Goal: Task Accomplishment & Management: Manage account settings

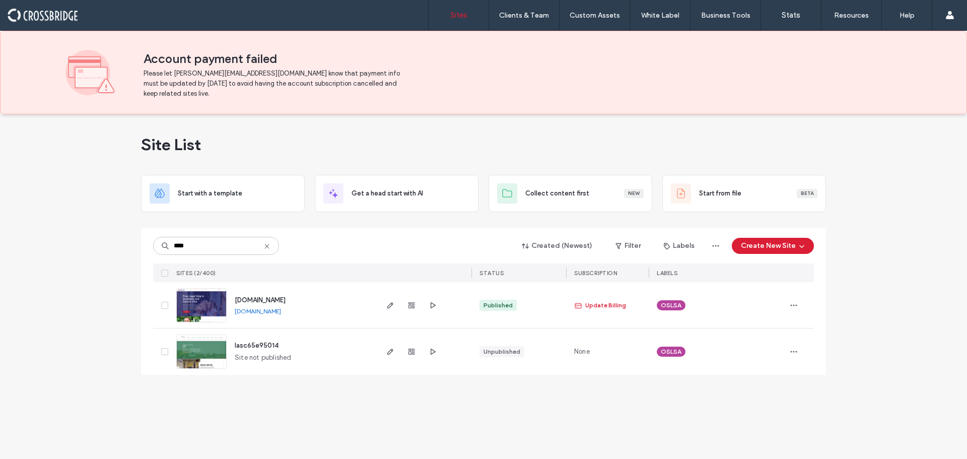
type input "****"
click at [213, 304] on img at bounding box center [201, 323] width 49 height 68
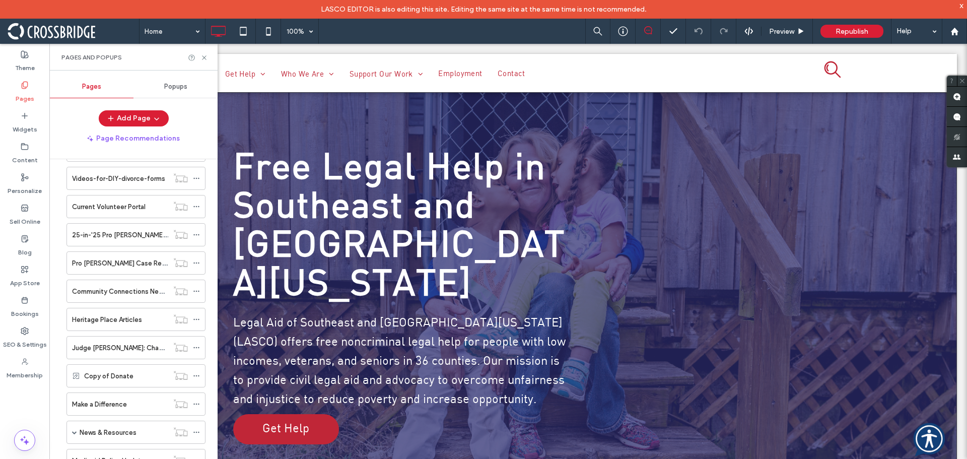
scroll to position [679, 0]
click at [121, 233] on label "25-in-'25 Pro Bono Challenge" at bounding box center [134, 238] width 125 height 18
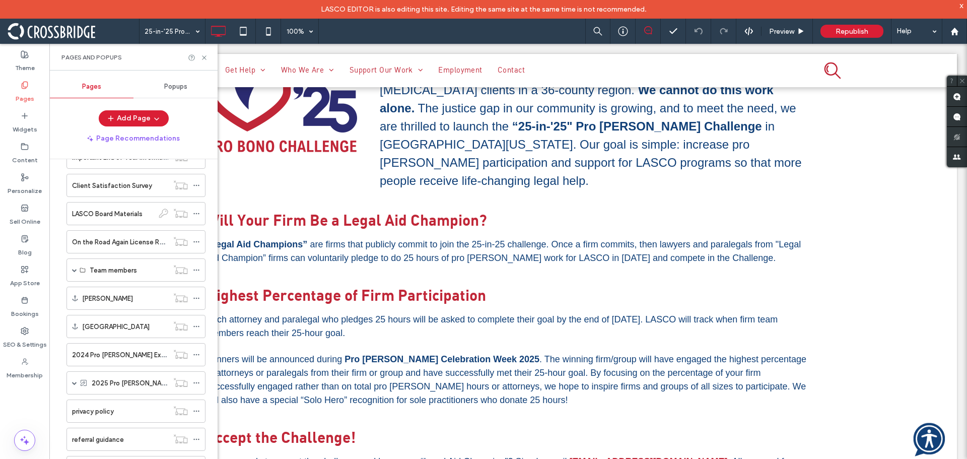
scroll to position [326, 0]
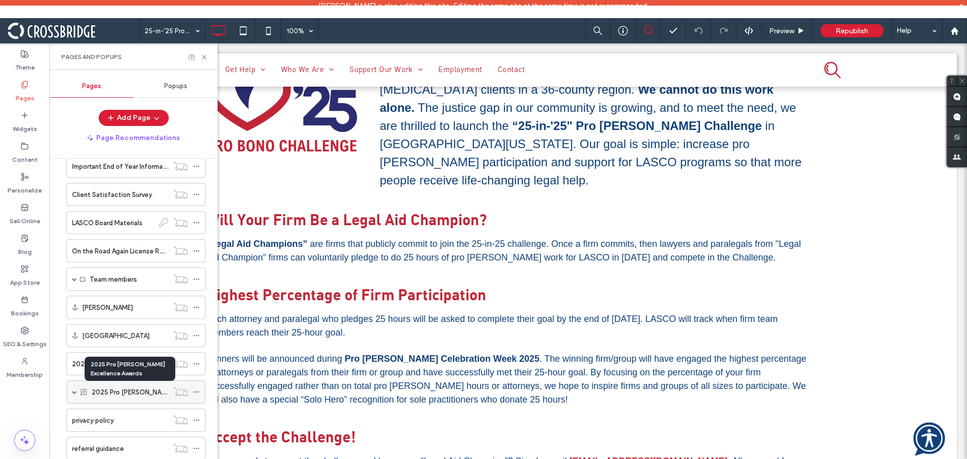
click at [137, 392] on label "2025 Pro Bono Excellence Awards" at bounding box center [161, 392] width 138 height 18
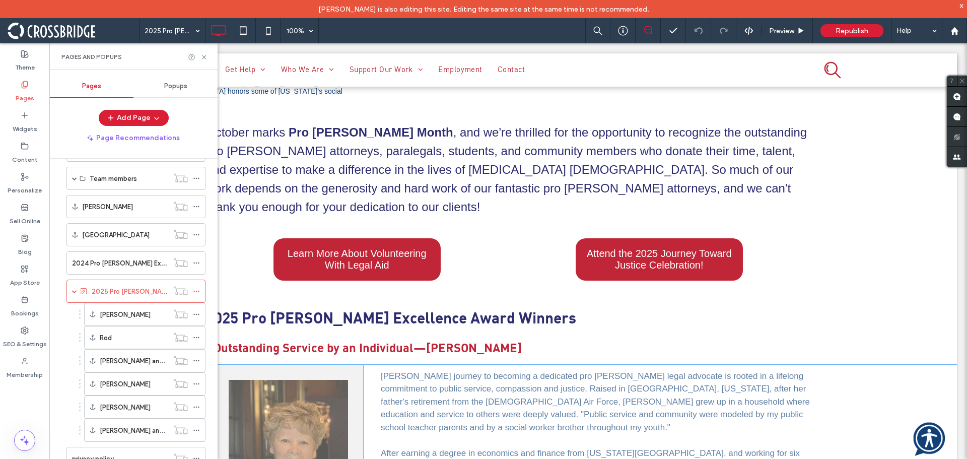
scroll to position [302, 0]
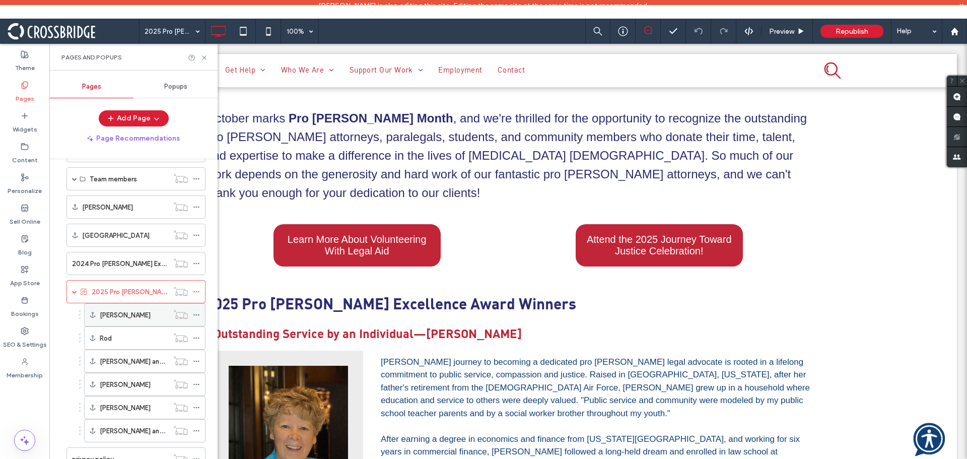
click at [100, 311] on label "Vivian" at bounding box center [125, 315] width 51 height 18
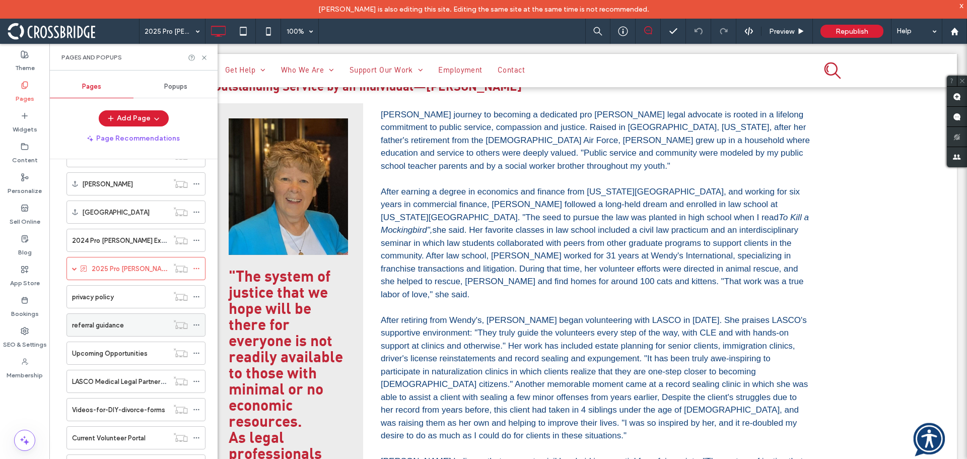
scroll to position [404, 0]
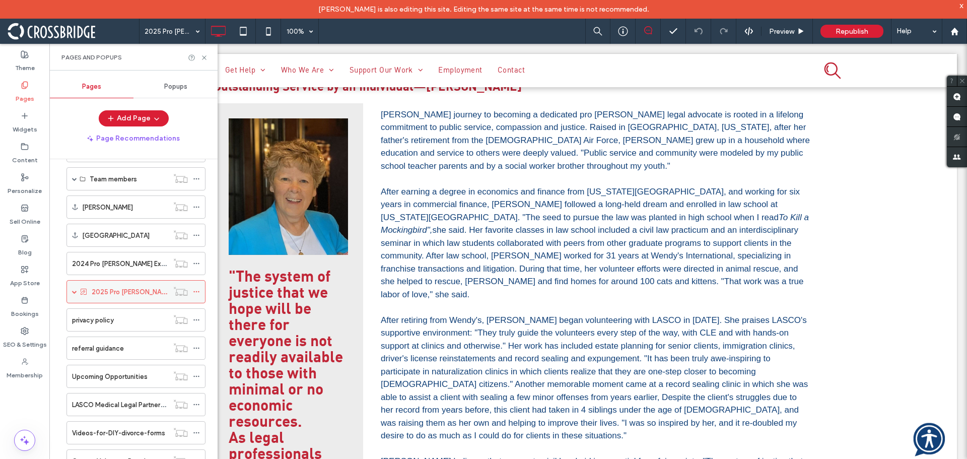
click at [78, 292] on div "2025 Pro Bono Excellence Awards" at bounding box center [135, 291] width 139 height 23
click at [73, 292] on span at bounding box center [74, 291] width 5 height 5
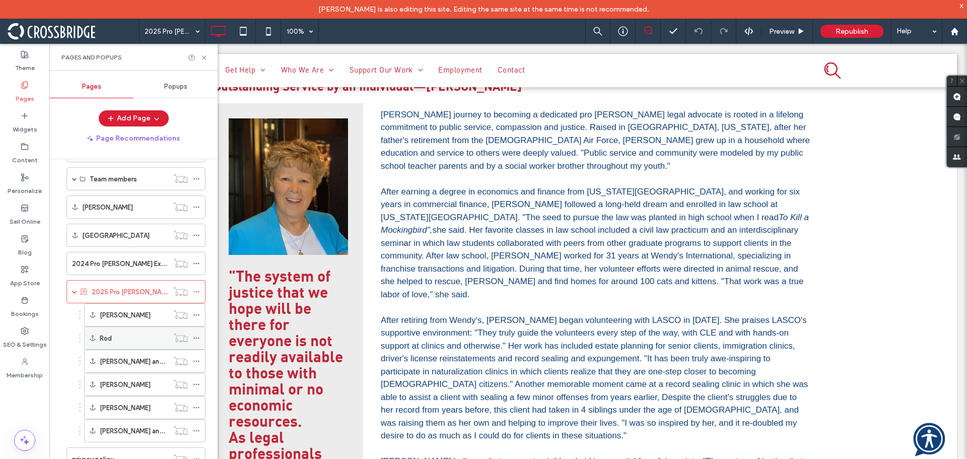
click at [126, 337] on div "Rod" at bounding box center [134, 338] width 68 height 11
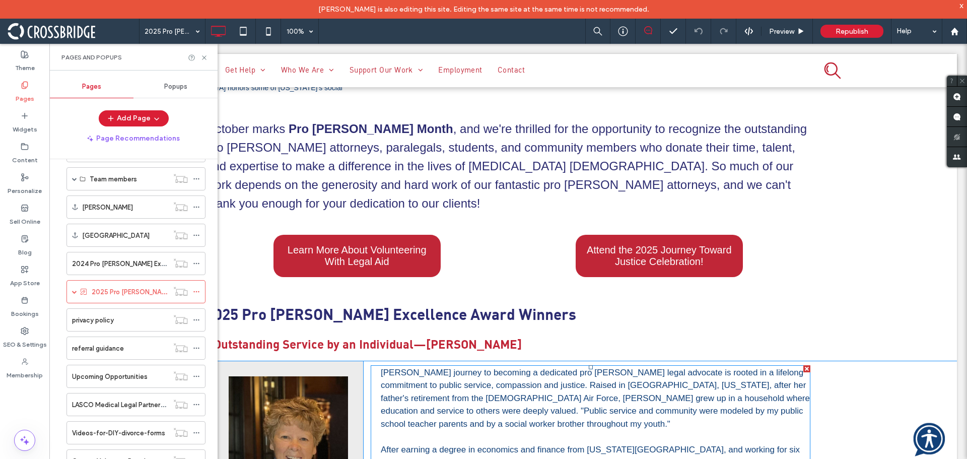
scroll to position [302, 0]
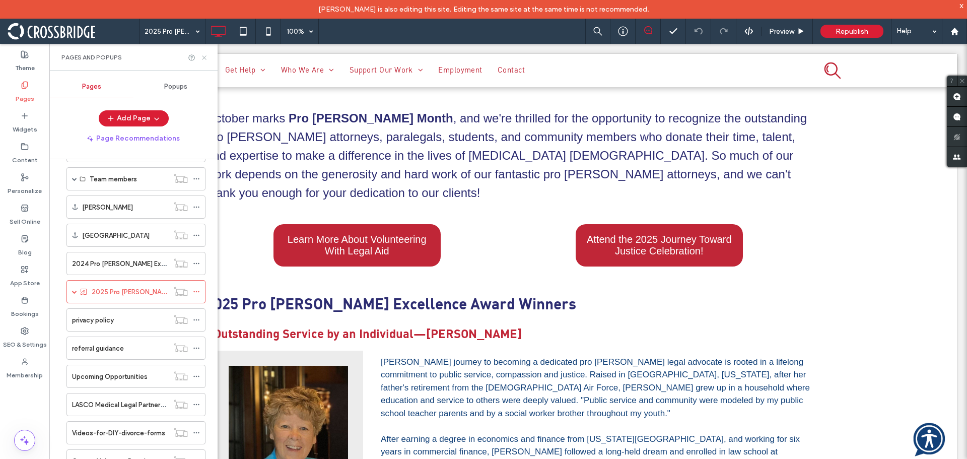
click at [204, 59] on icon at bounding box center [204, 58] width 8 height 8
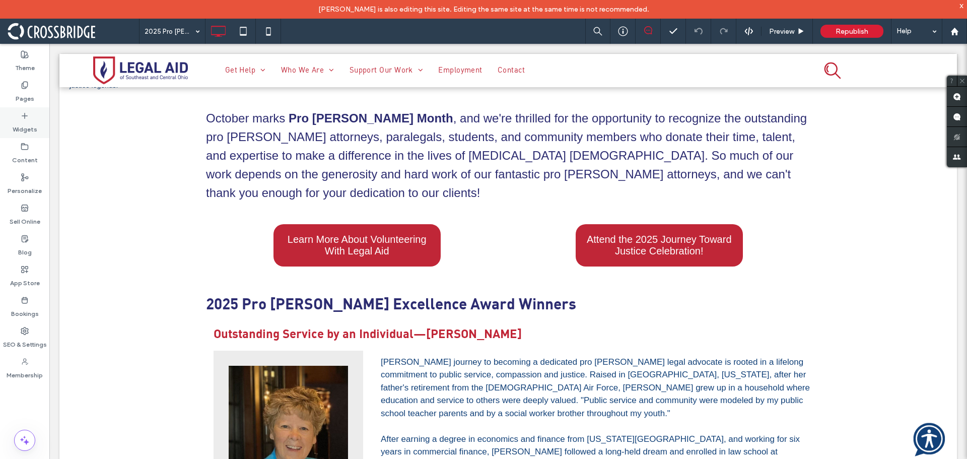
click at [29, 126] on label "Widgets" at bounding box center [25, 127] width 25 height 14
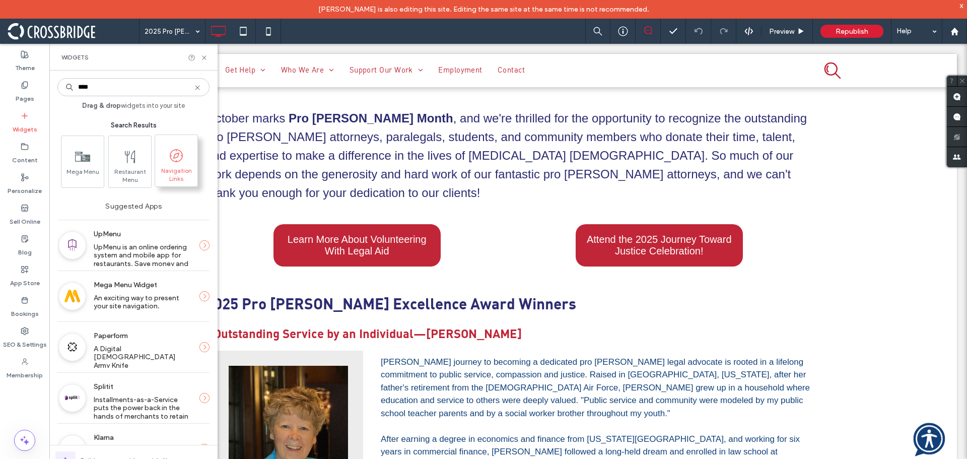
type input "****"
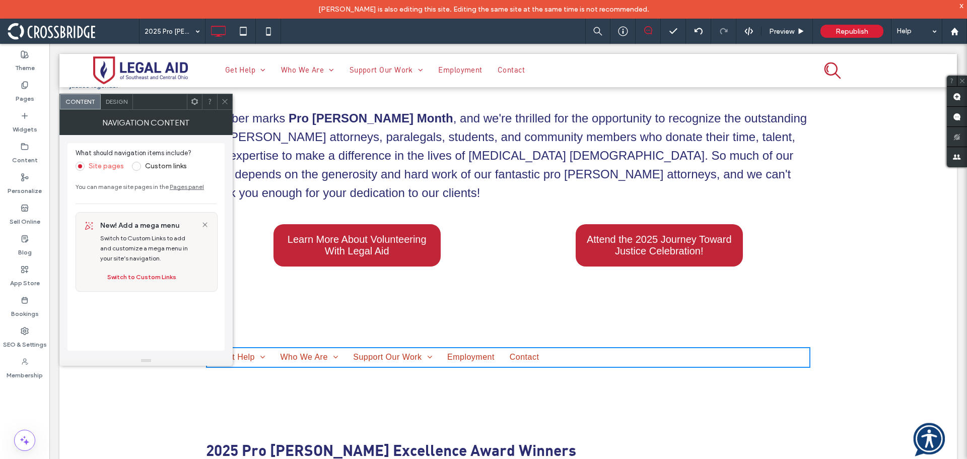
click at [114, 101] on span "Design" at bounding box center [117, 102] width 22 height 8
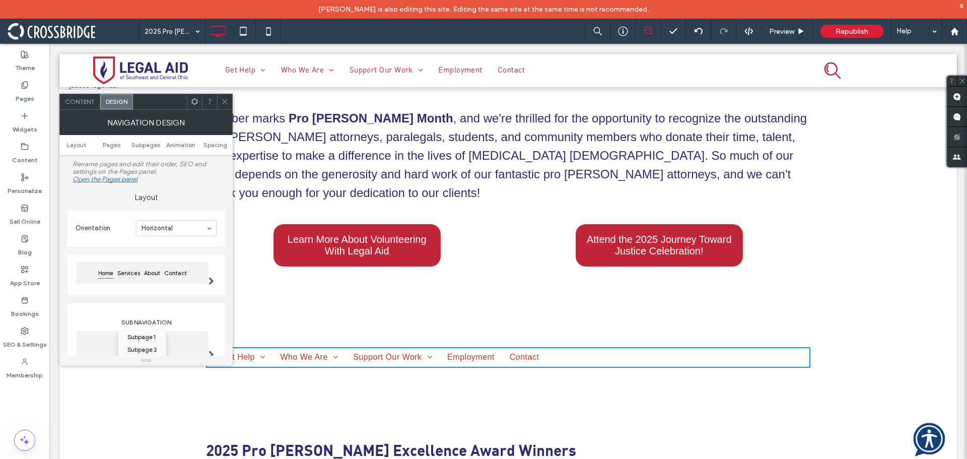
click at [80, 106] on div "Content" at bounding box center [80, 101] width 40 height 15
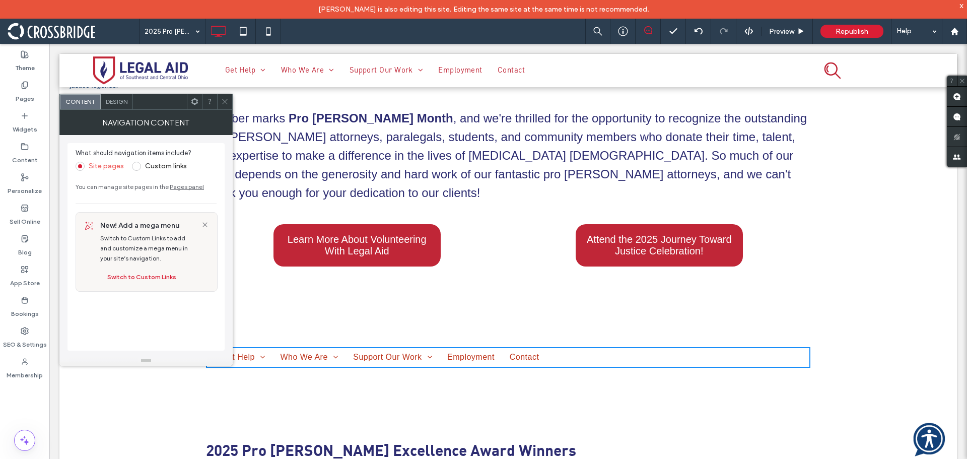
click at [146, 166] on label "Custom links" at bounding box center [166, 166] width 42 height 9
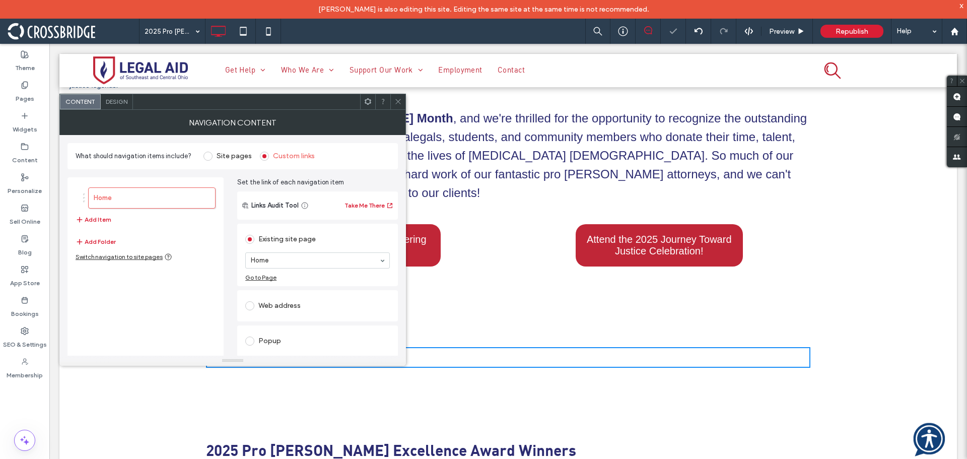
scroll to position [37, 0]
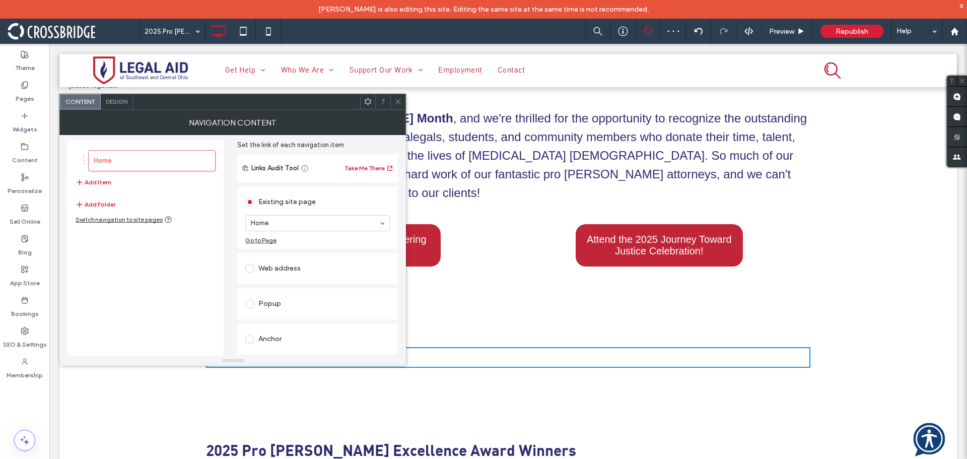
click at [295, 331] on div "Anchor" at bounding box center [317, 339] width 145 height 16
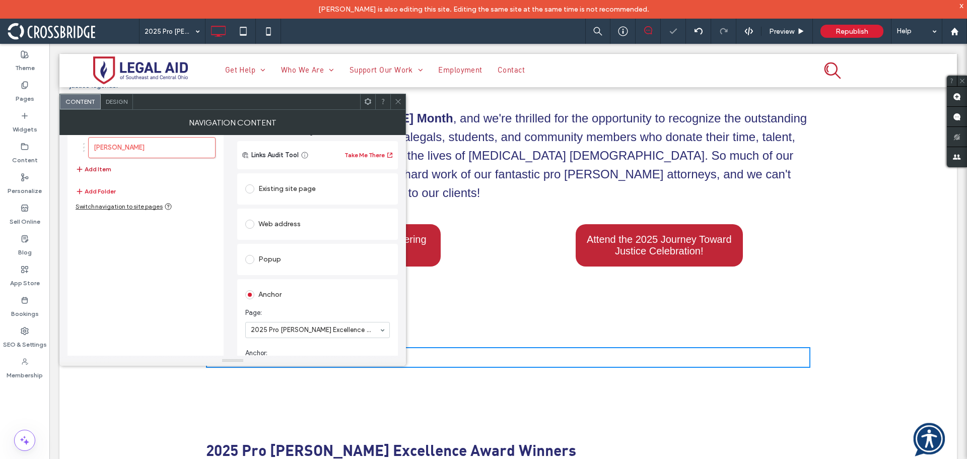
scroll to position [33, 0]
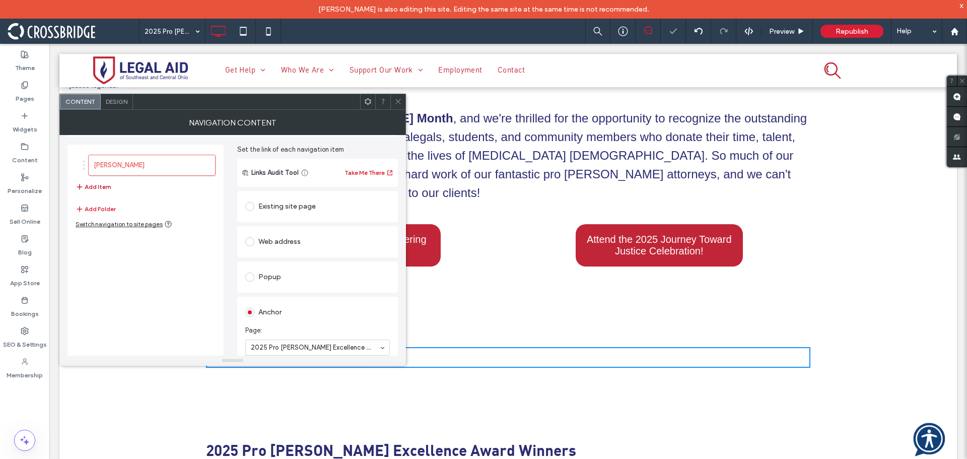
click at [98, 189] on button "Add Item" at bounding box center [94, 187] width 36 height 12
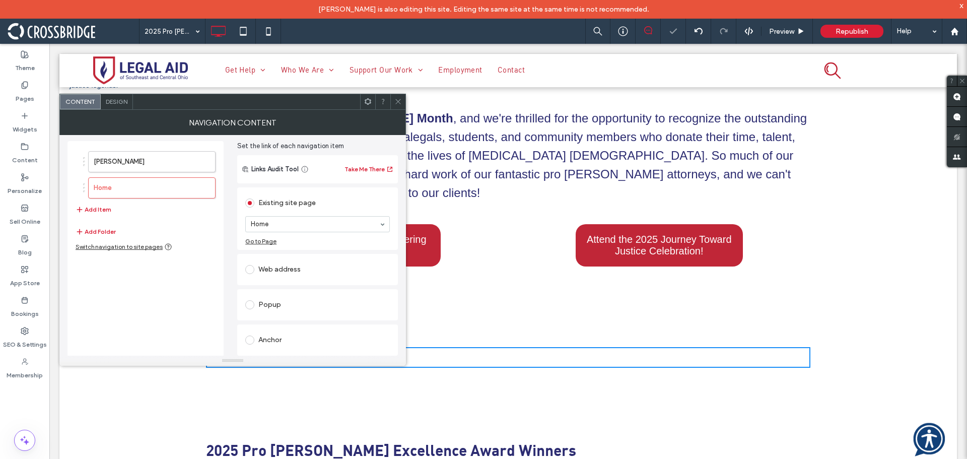
scroll to position [37, 0]
click at [288, 336] on div "Anchor" at bounding box center [317, 339] width 145 height 16
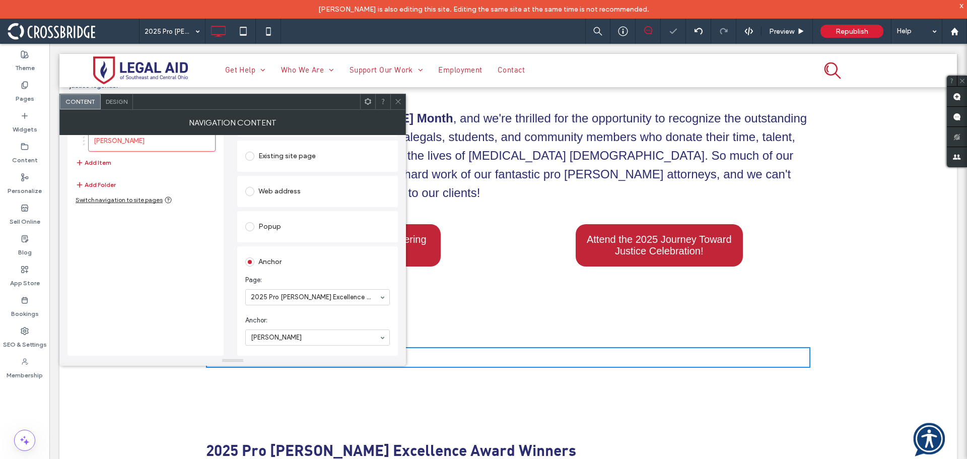
scroll to position [83, 0]
click at [400, 101] on icon at bounding box center [398, 102] width 8 height 8
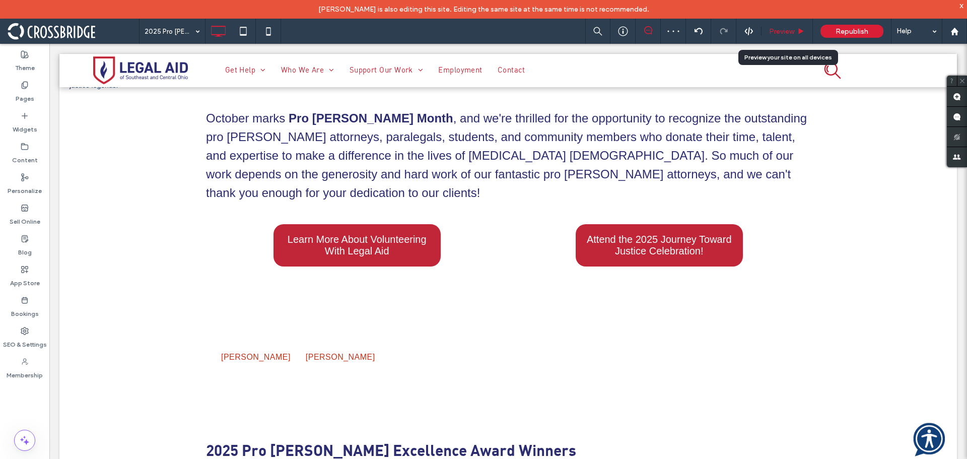
click at [785, 27] on span "Preview" at bounding box center [781, 31] width 25 height 9
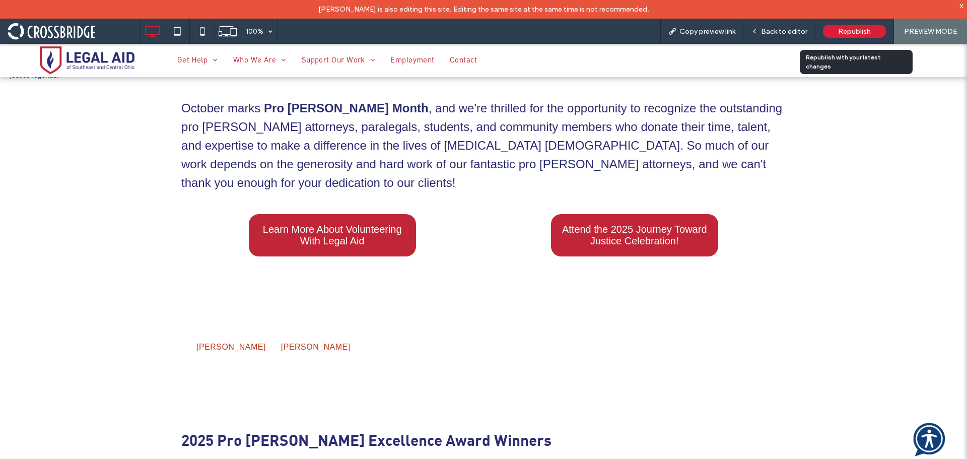
click at [846, 28] on span "Republish" at bounding box center [854, 31] width 33 height 9
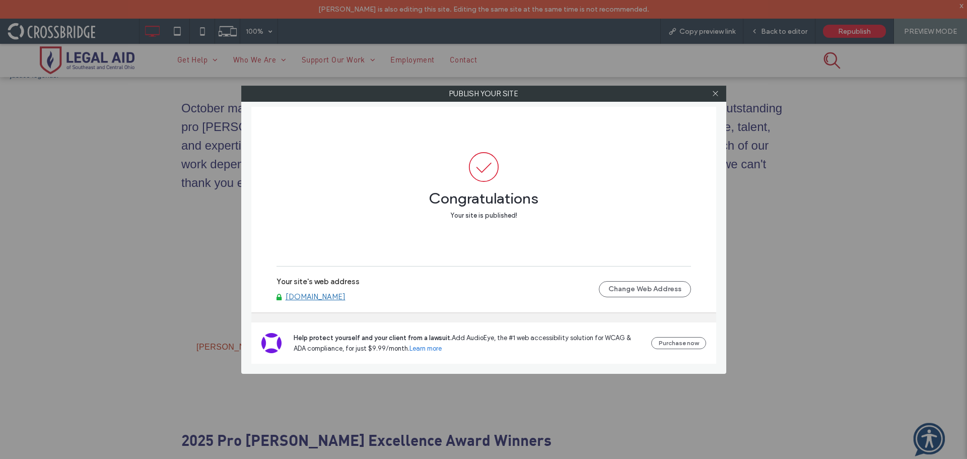
click at [302, 298] on link "[DOMAIN_NAME]" at bounding box center [316, 296] width 60 height 9
click at [713, 95] on icon at bounding box center [716, 94] width 8 height 8
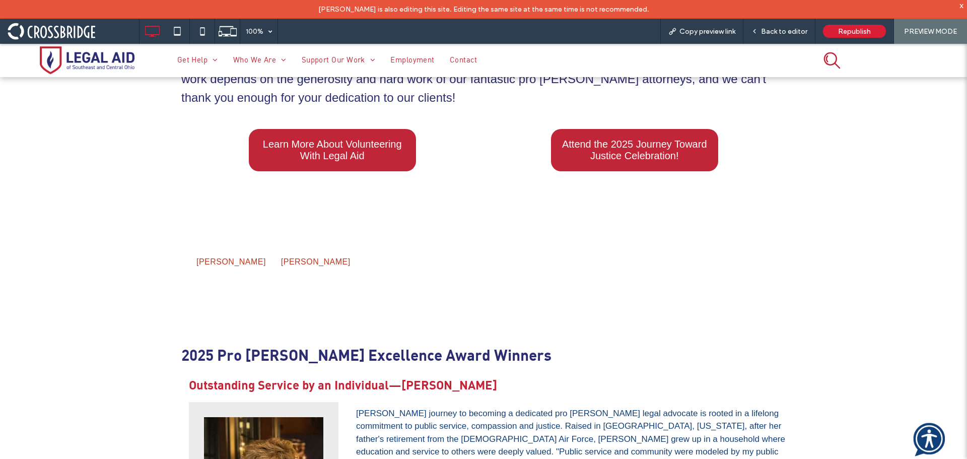
scroll to position [453, 0]
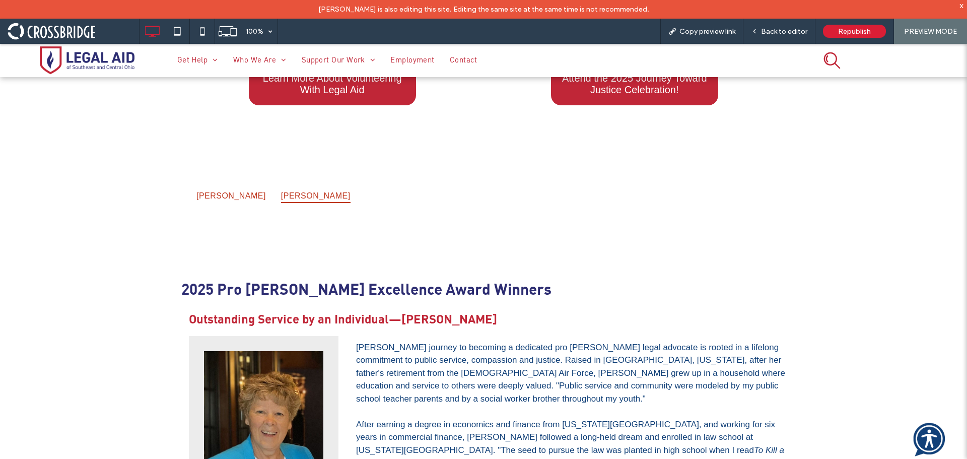
click at [281, 189] on span "Vivian Opelt" at bounding box center [315, 196] width 69 height 14
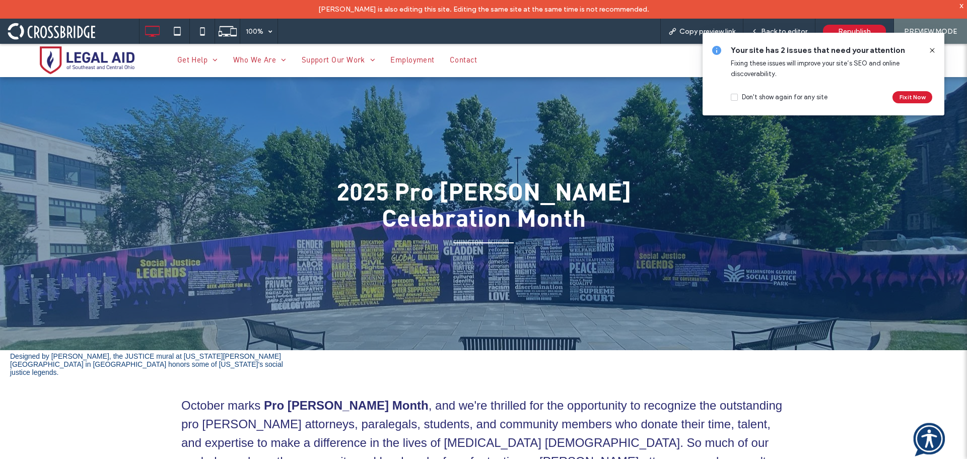
scroll to position [648, 0]
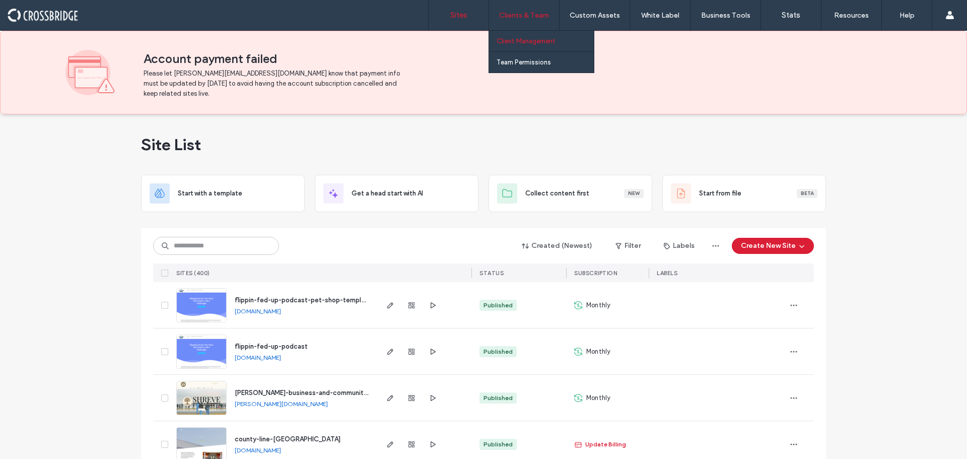
click at [530, 35] on link "Client Management" at bounding box center [545, 41] width 97 height 21
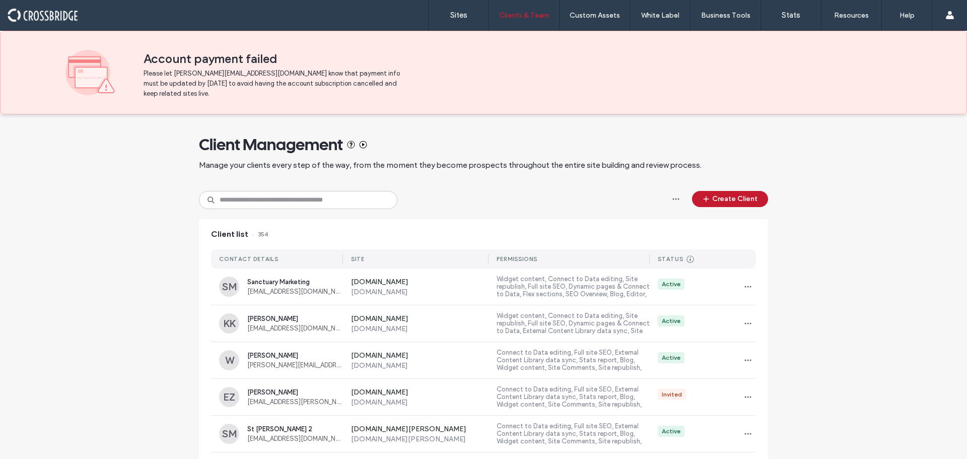
click at [737, 195] on button "Create Client" at bounding box center [730, 199] width 76 height 16
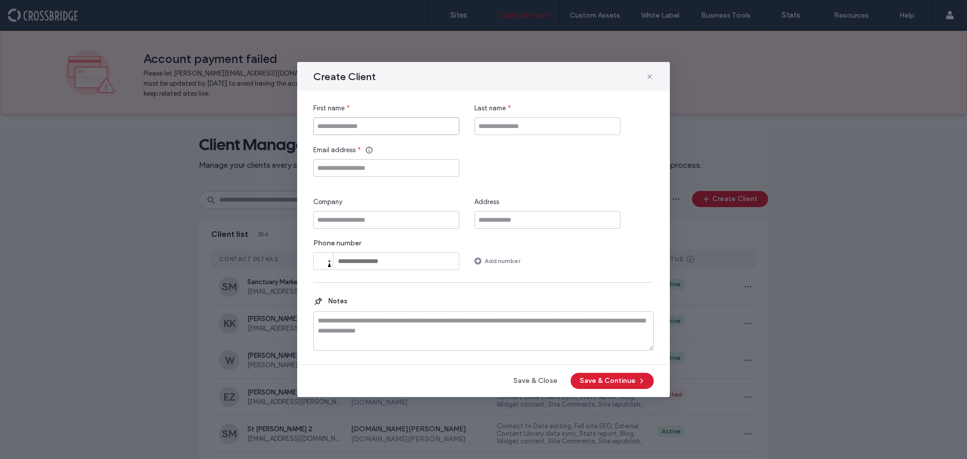
click at [365, 124] on input "First name" at bounding box center [386, 126] width 146 height 18
type input "****"
click at [493, 124] on input "Last name" at bounding box center [547, 126] width 146 height 18
type input "**********"
click at [442, 170] on input "Email address" at bounding box center [386, 168] width 146 height 18
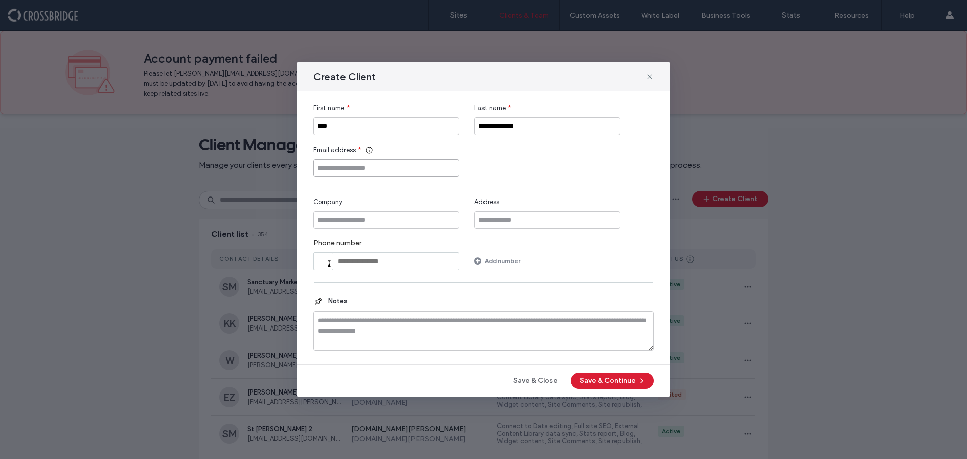
paste input "**********"
type input "**********"
click at [429, 221] on input "Company" at bounding box center [386, 220] width 146 height 18
type input "******"
click at [627, 384] on button "Save & Continue" at bounding box center [612, 381] width 83 height 16
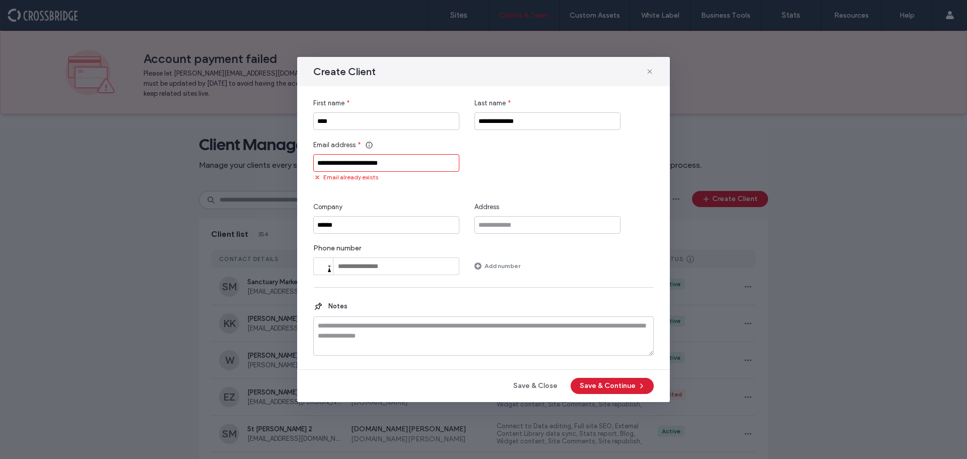
drag, startPoint x: 646, startPoint y: 75, endPoint x: 360, endPoint y: 179, distance: 304.3
click at [646, 76] on span at bounding box center [650, 71] width 8 height 13
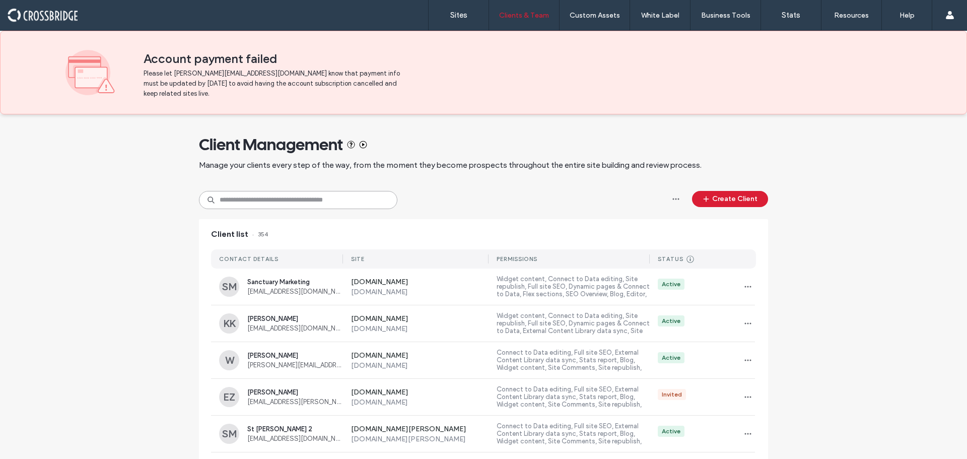
click at [313, 195] on input at bounding box center [298, 200] width 198 height 18
paste input "**********"
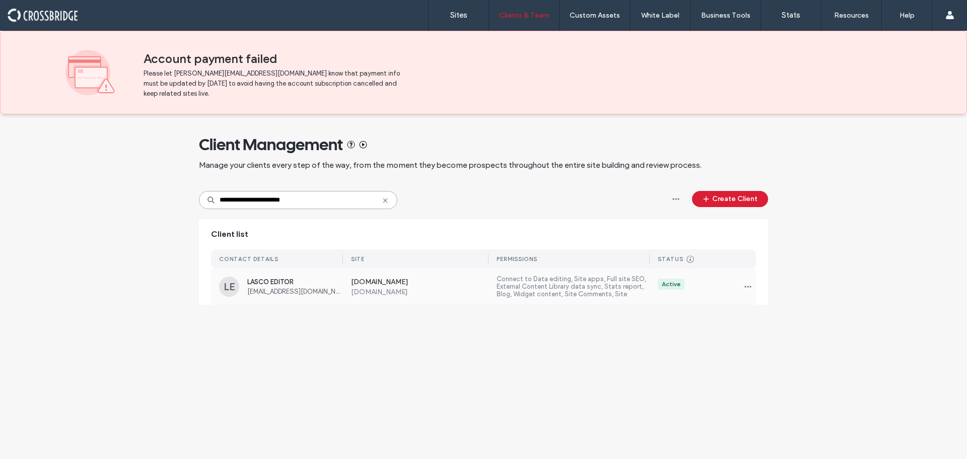
type input "**********"
click at [349, 284] on div "[DOMAIN_NAME] [DOMAIN_NAME]" at bounding box center [416, 286] width 146 height 19
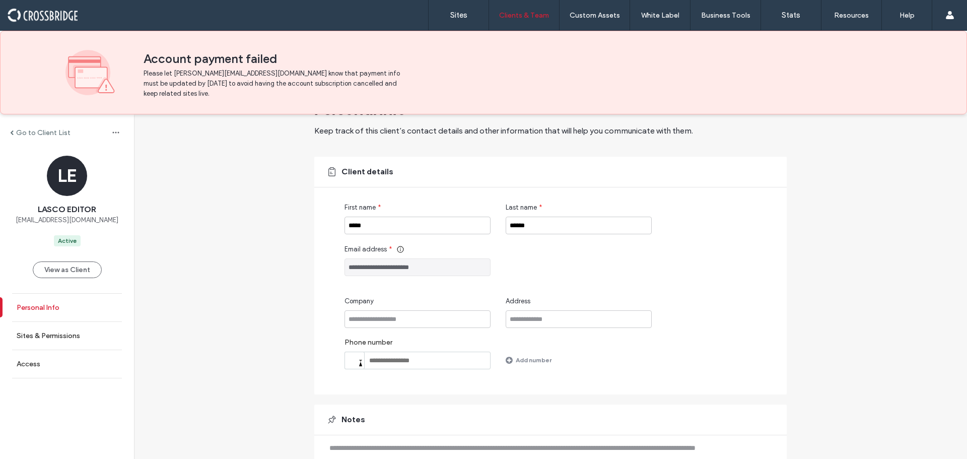
scroll to position [50, 0]
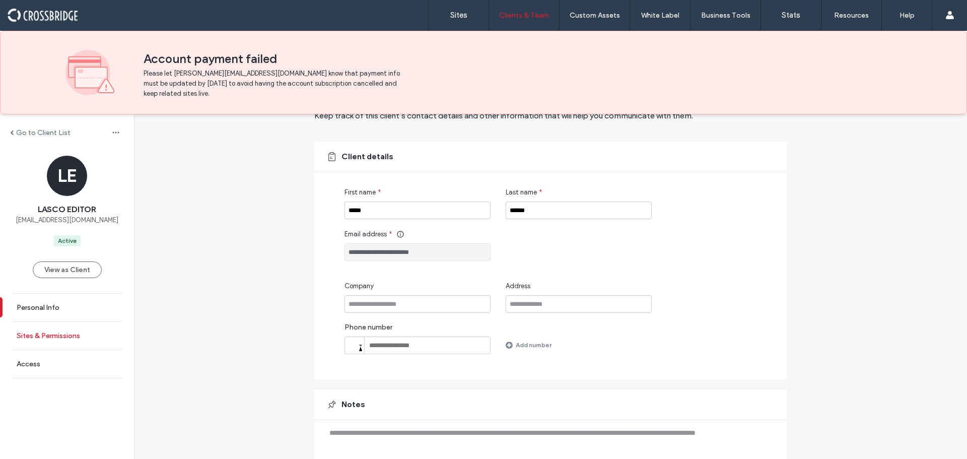
click at [60, 331] on label "Sites & Permissions" at bounding box center [48, 335] width 63 height 9
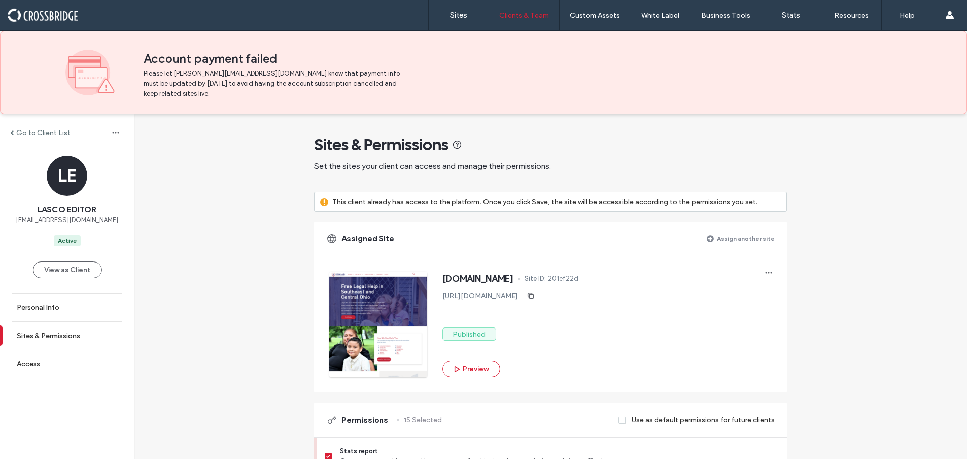
click at [720, 239] on label "Assign another site" at bounding box center [746, 239] width 58 height 18
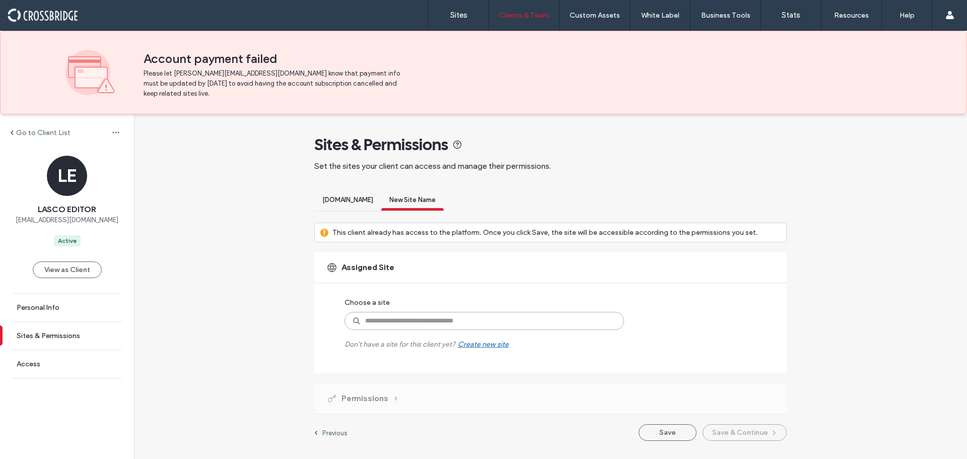
click at [496, 319] on input at bounding box center [483, 321] width 279 height 18
type input "*"
type input "****"
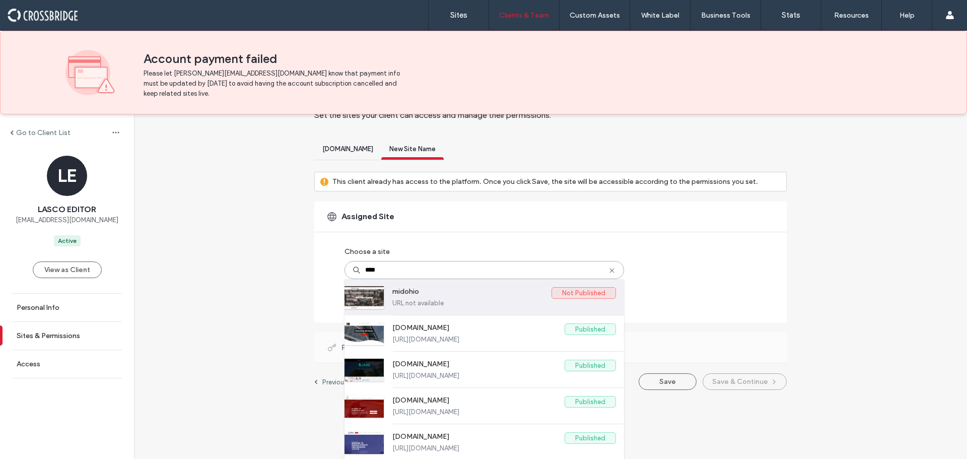
scroll to position [52, 0]
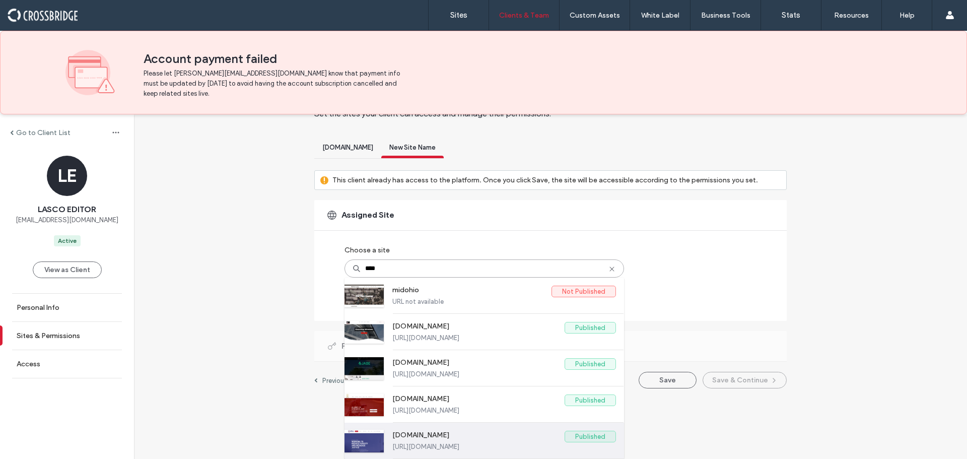
click at [434, 442] on label "[DOMAIN_NAME]" at bounding box center [478, 437] width 172 height 12
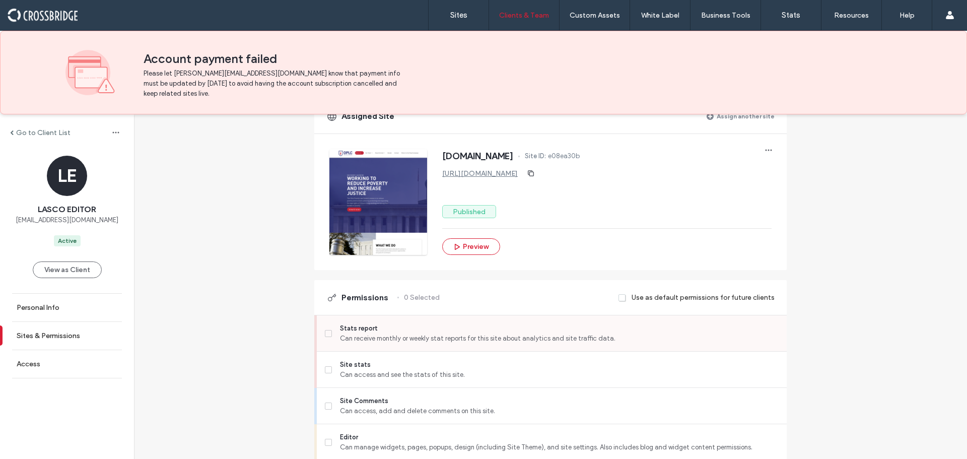
click at [325, 326] on label "Stats report Can receive monthly or weekly stat reports for this site about ana…" at bounding box center [552, 333] width 454 height 20
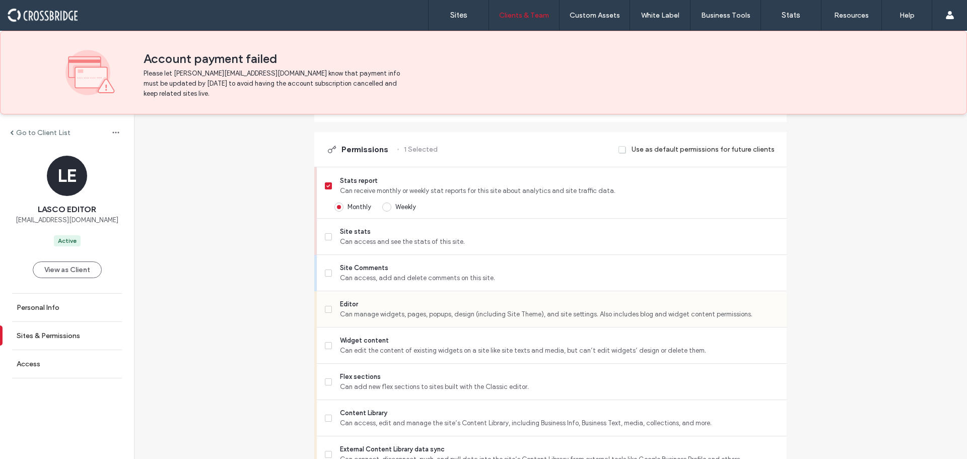
scroll to position [304, 0]
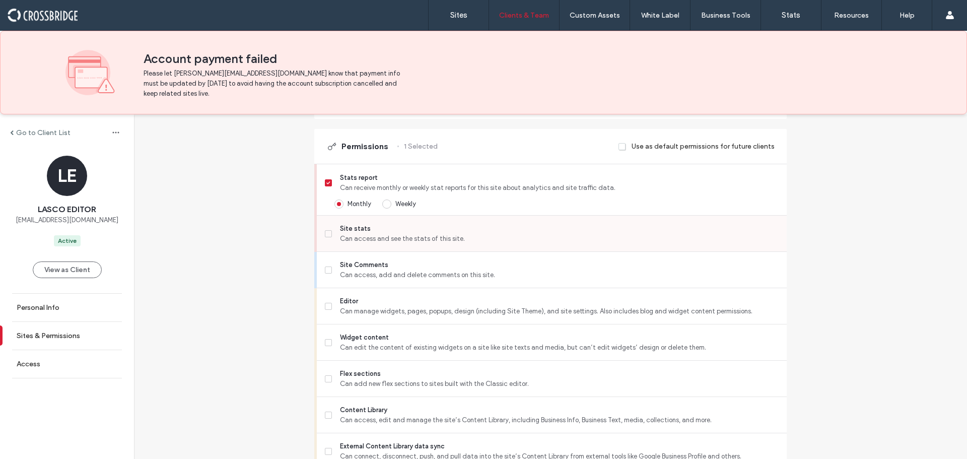
click at [328, 230] on label "Site stats Can access and see the stats of this site." at bounding box center [552, 234] width 454 height 20
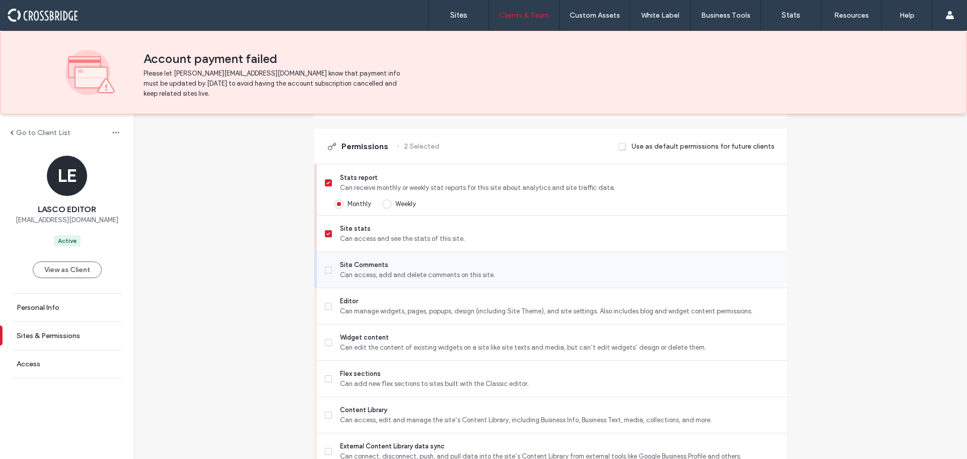
click at [328, 264] on label "Site Comments Can access, add and delete comments on this site." at bounding box center [552, 270] width 454 height 20
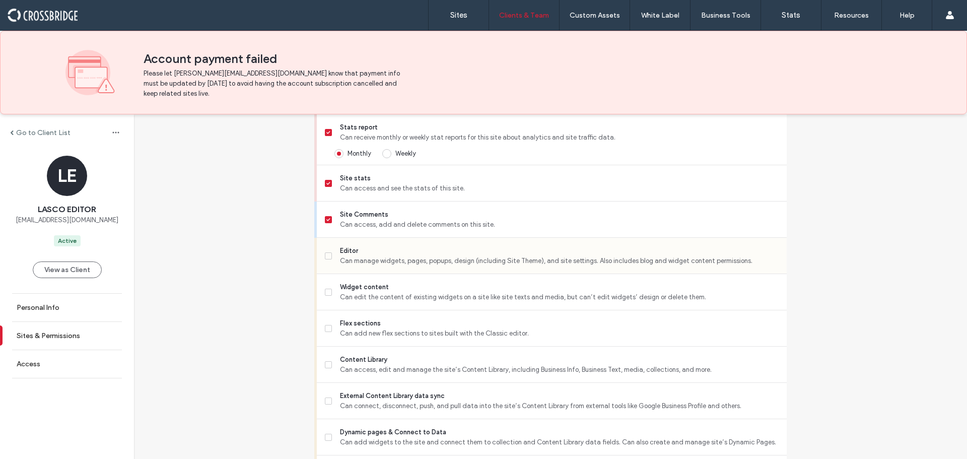
click at [327, 265] on label "Editor Can manage widgets, pages, popups, design (including Site Theme), and si…" at bounding box center [552, 256] width 454 height 20
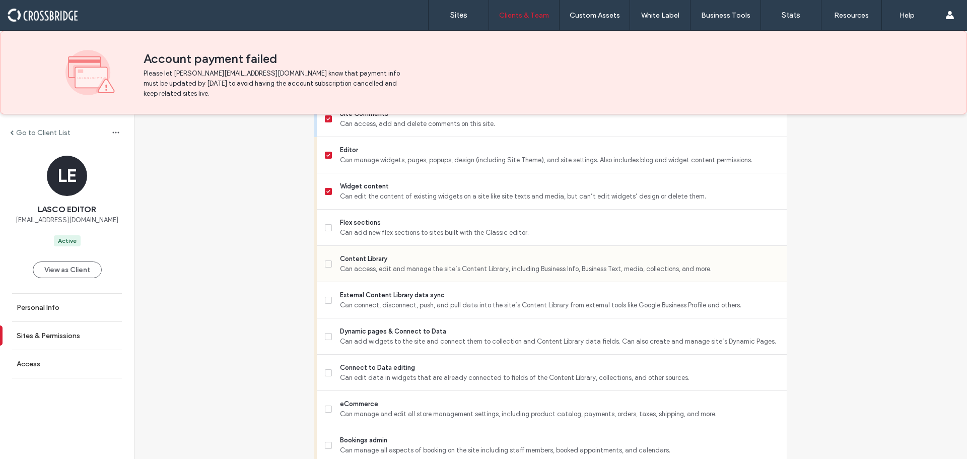
scroll to position [506, 0]
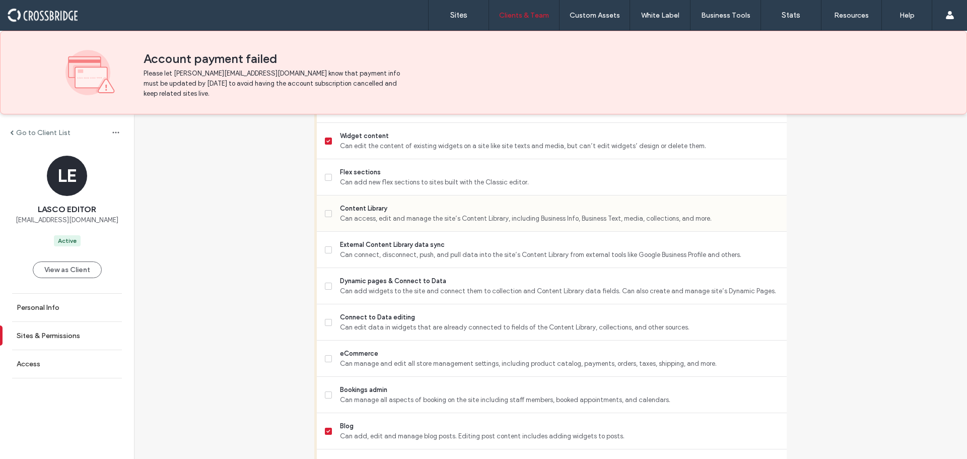
click at [327, 216] on span at bounding box center [328, 213] width 7 height 7
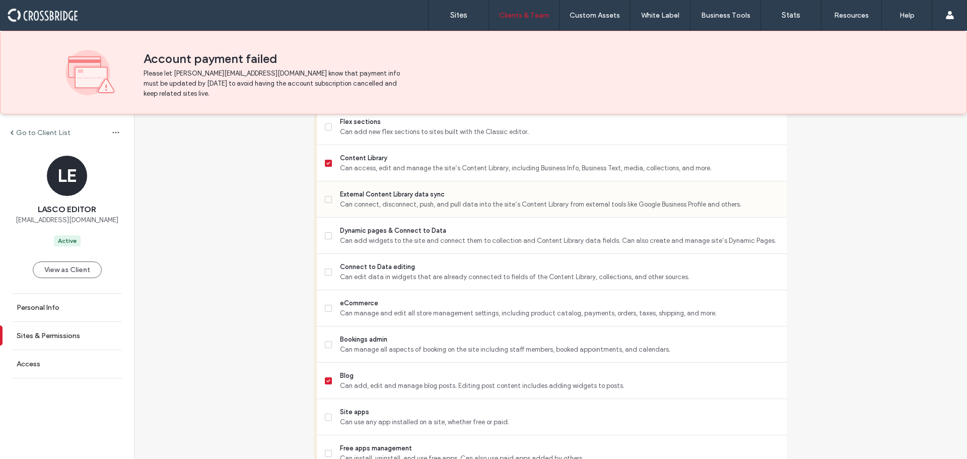
click at [325, 203] on label "External Content Library data sync Can connect, disconnect, push, and pull data…" at bounding box center [552, 199] width 454 height 20
click at [326, 236] on icon at bounding box center [328, 235] width 4 height 3
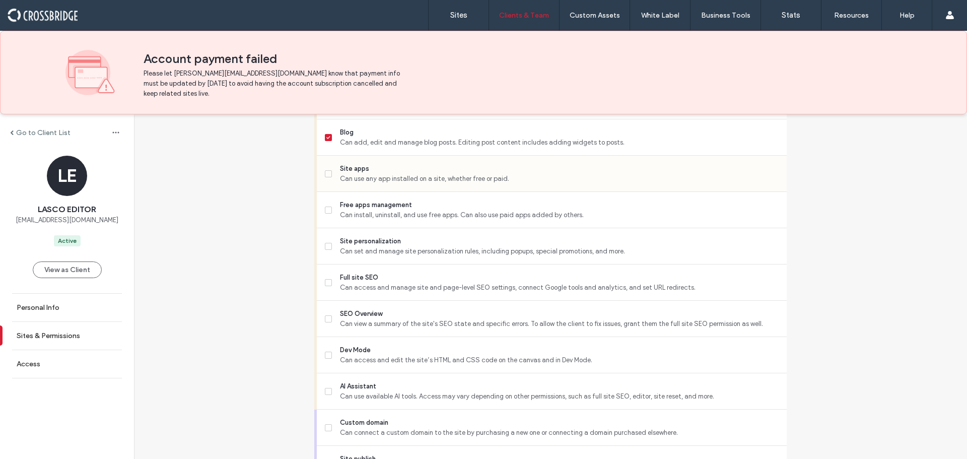
scroll to position [808, 0]
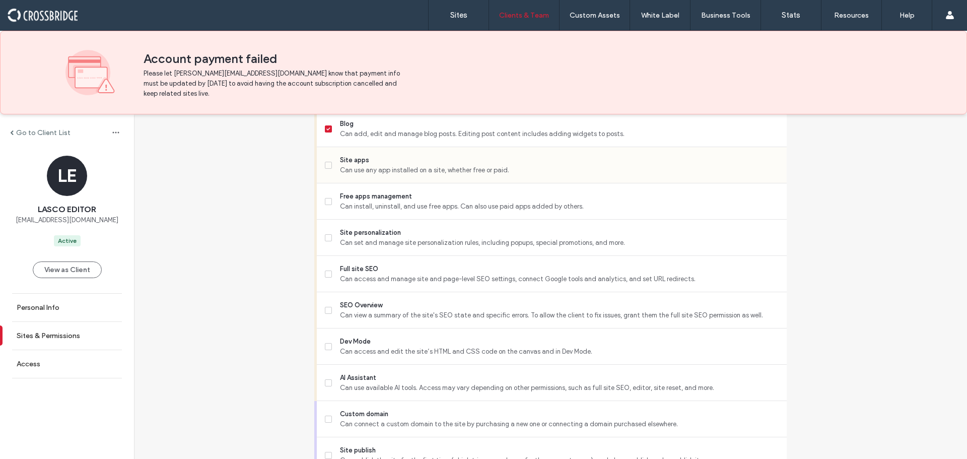
click at [326, 167] on span at bounding box center [328, 165] width 7 height 7
click at [325, 234] on label "Site personalization Can set and manage site personalization rules, including p…" at bounding box center [552, 238] width 454 height 20
click at [329, 269] on label "Full site SEO Can access and manage site and page-level SEO settings, connect G…" at bounding box center [552, 274] width 454 height 20
click at [325, 307] on span at bounding box center [328, 310] width 7 height 7
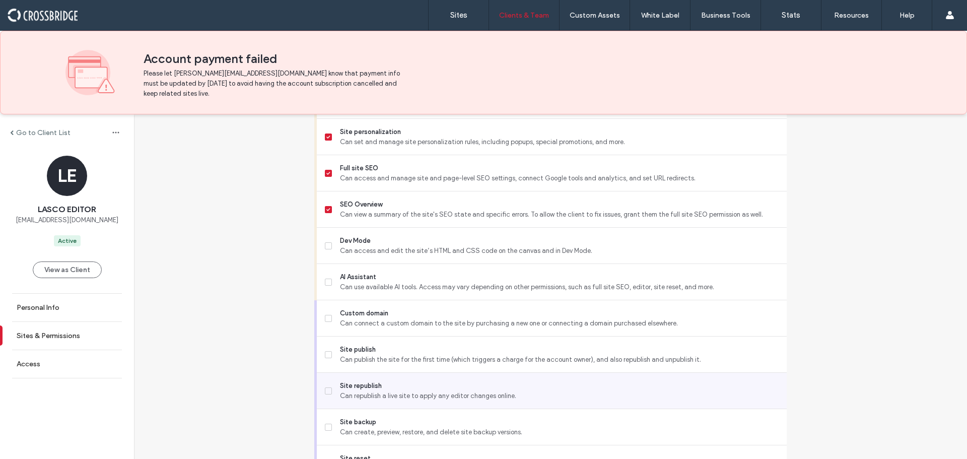
click at [326, 390] on icon at bounding box center [328, 390] width 4 height 3
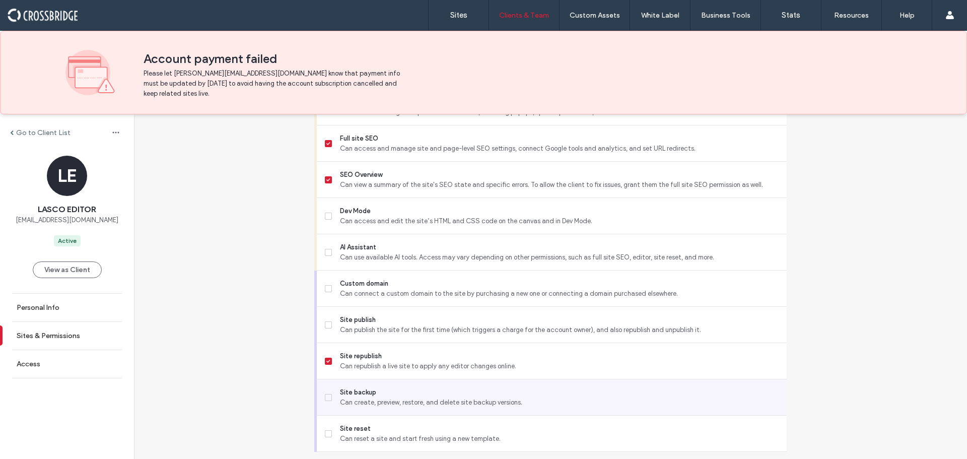
scroll to position [968, 0]
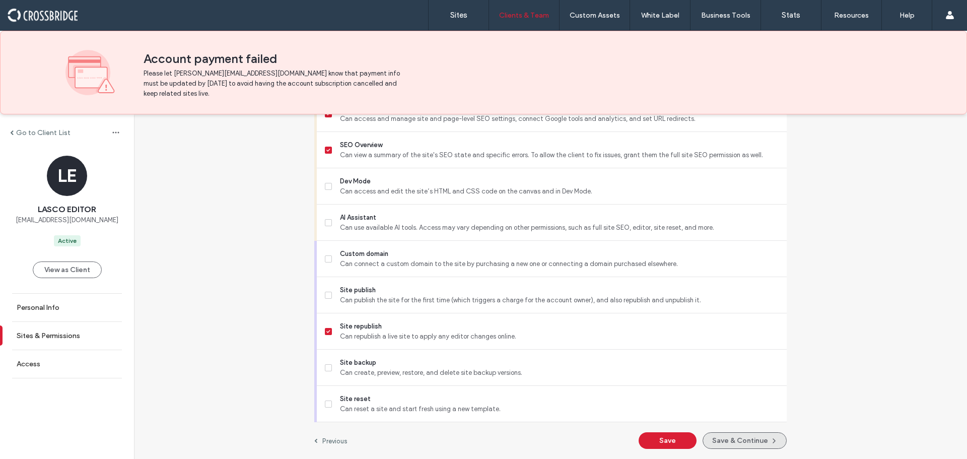
click at [719, 443] on button "Save & Continue" at bounding box center [745, 440] width 84 height 17
